Goal: Task Accomplishment & Management: Use online tool/utility

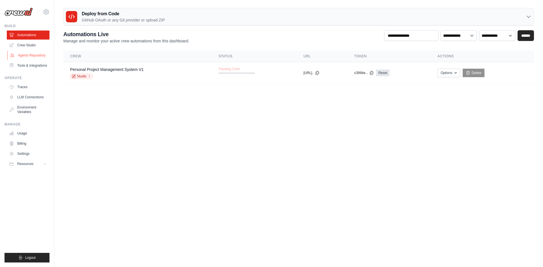
click at [23, 57] on link "Agents Repository" at bounding box center [28, 55] width 43 height 9
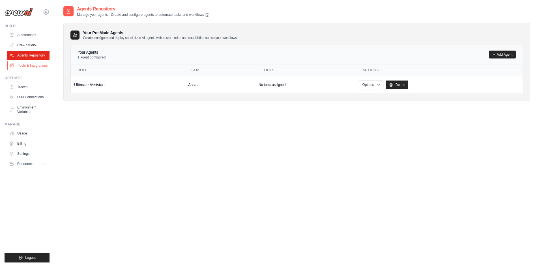
click at [31, 68] on link "Tools & Integrations" at bounding box center [28, 65] width 43 height 9
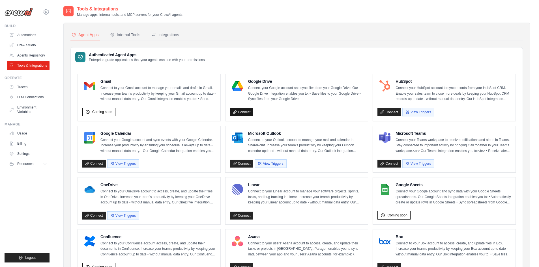
click at [238, 112] on link "Connect" at bounding box center [241, 112] width 23 height 8
click at [237, 110] on icon at bounding box center [235, 112] width 4 height 4
click at [386, 116] on link "Connect" at bounding box center [388, 112] width 23 height 8
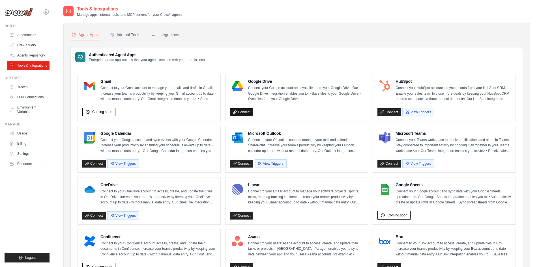
click at [232, 112] on link "Connect" at bounding box center [241, 112] width 23 height 8
click at [239, 110] on link "Connect" at bounding box center [241, 112] width 23 height 8
click at [252, 109] on link "Connect" at bounding box center [241, 112] width 23 height 8
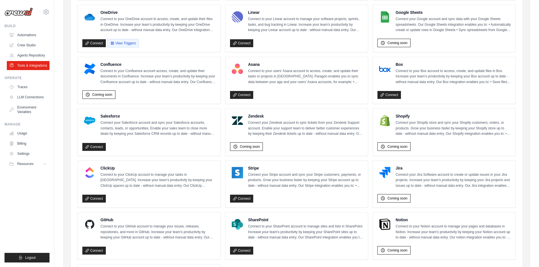
scroll to position [226, 0]
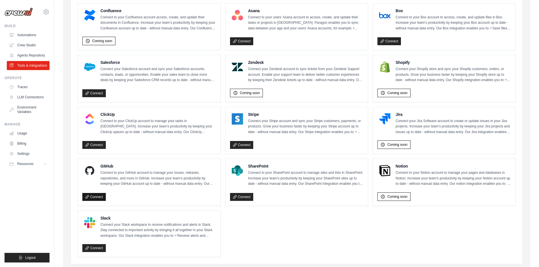
click at [96, 197] on link "Connect" at bounding box center [93, 197] width 23 height 8
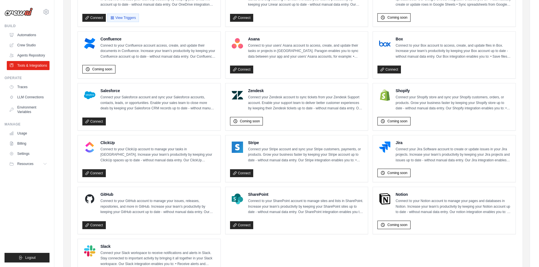
scroll to position [245, 0]
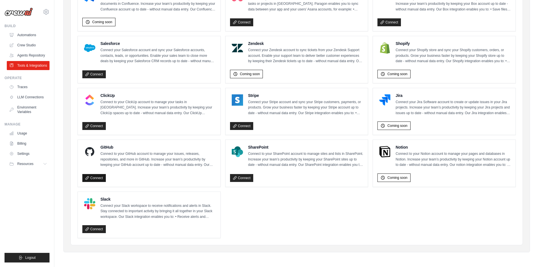
click at [89, 175] on link "Connect" at bounding box center [93, 178] width 23 height 8
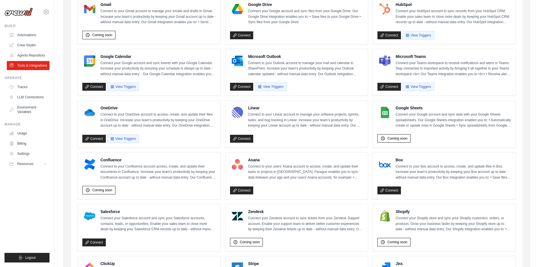
scroll to position [76, 0]
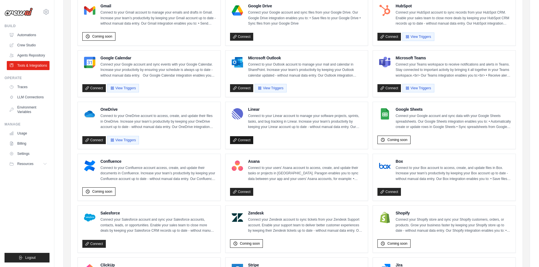
click at [233, 138] on icon at bounding box center [235, 140] width 4 height 4
click at [371, 78] on ul "Gmail Connect to your Gmail account to manage your emails and drafts in Gmail. …" at bounding box center [297, 203] width 438 height 410
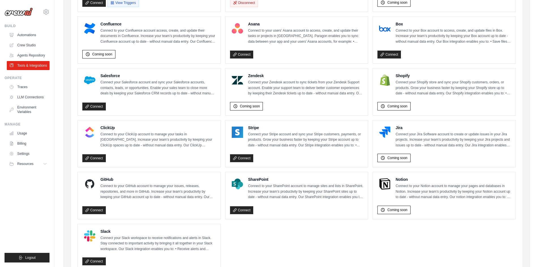
scroll to position [217, 0]
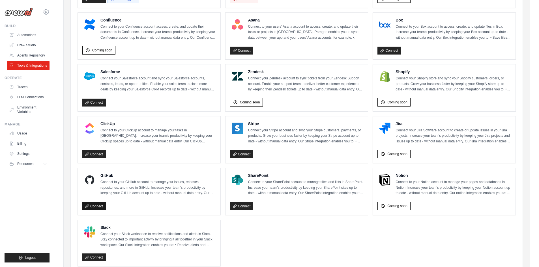
click at [85, 207] on link "Connect" at bounding box center [93, 207] width 23 height 8
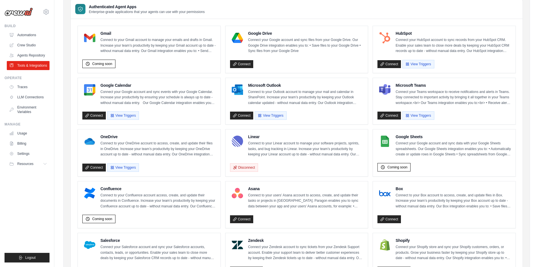
scroll to position [0, 0]
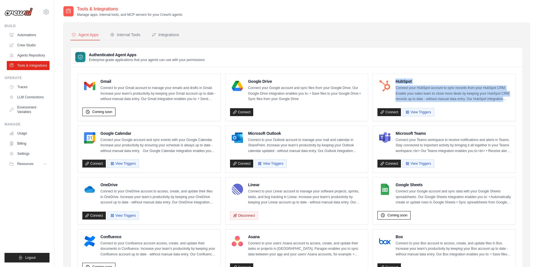
drag, startPoint x: 397, startPoint y: 79, endPoint x: 505, endPoint y: 97, distance: 109.6
click at [505, 97] on div "HubSpot Connect your HubSpot account to sync records from your HubSpot CRM. Ena…" at bounding box center [452, 90] width 115 height 23
copy div "HubSpot Connect your HubSpot account to sync records from your HubSpot CRM. Ena…"
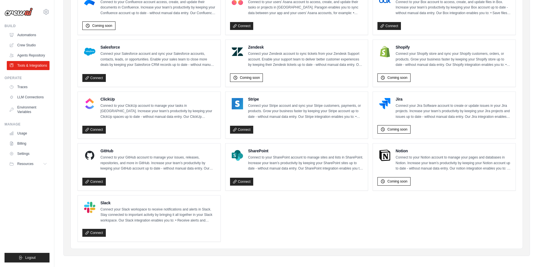
scroll to position [245, 0]
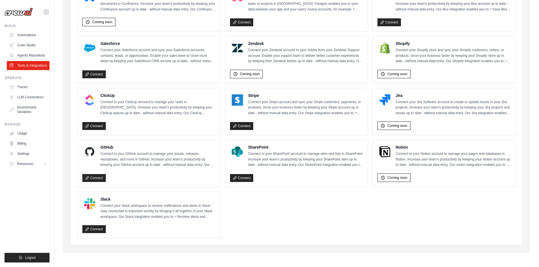
click at [420, 196] on ul "Gmail Connect to your Gmail account to manage your emails and drafts in Gmail. …" at bounding box center [297, 34] width 438 height 410
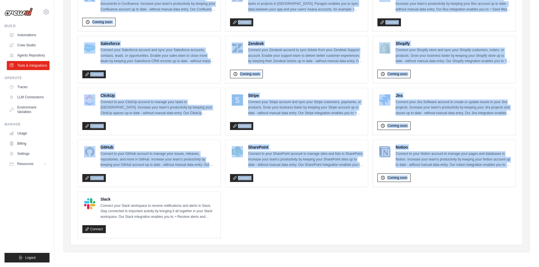
click at [419, 196] on ul "Gmail Connect to your Gmail account to manage your emails and drafts in Gmail. …" at bounding box center [297, 34] width 438 height 410
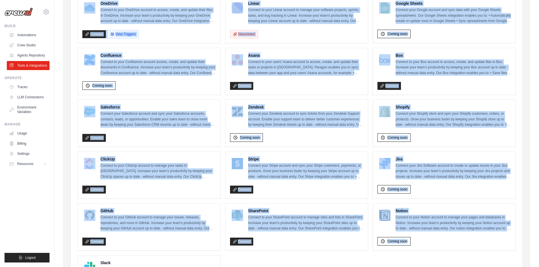
scroll to position [179, 0]
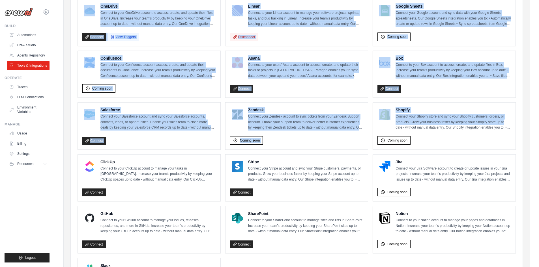
click at [528, 123] on div "Agent Apps Internal Tools Integrations Authenticated Agent Apps Enterprise-grad…" at bounding box center [296, 81] width 467 height 475
